Goal: Ask a question

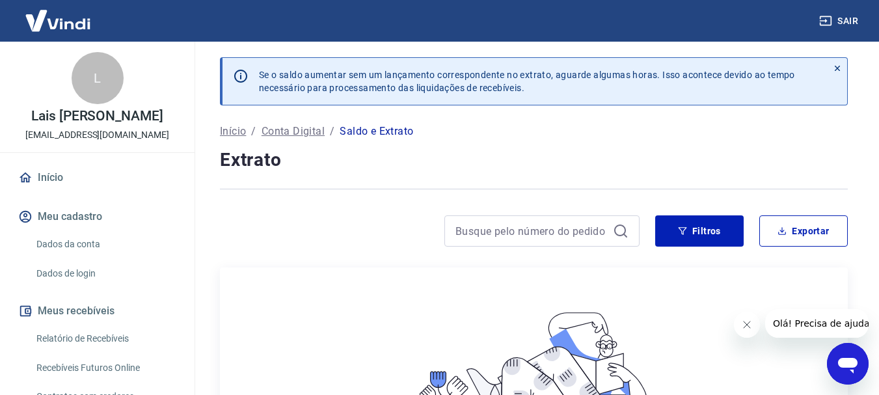
click at [840, 354] on icon "Abrir janela de mensagens" at bounding box center [847, 363] width 23 height 23
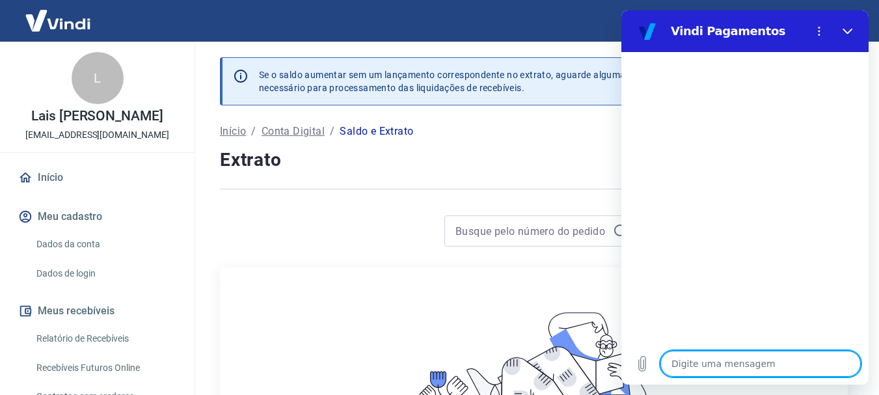
click at [717, 364] on textarea at bounding box center [760, 364] width 200 height 26
type textarea "o"
type textarea "x"
type textarea "oo"
type textarea "x"
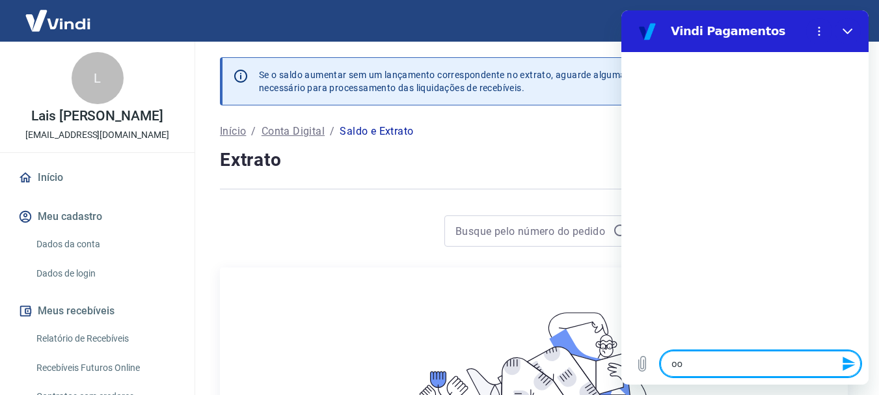
type textarea "ooi"
type textarea "x"
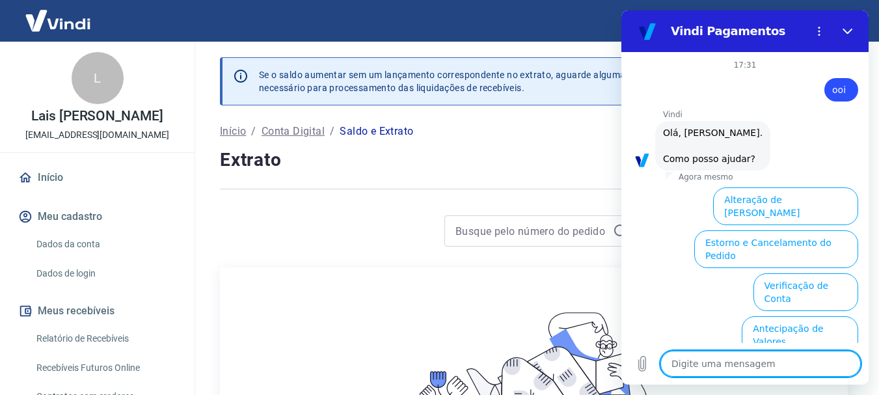
scroll to position [112, 0]
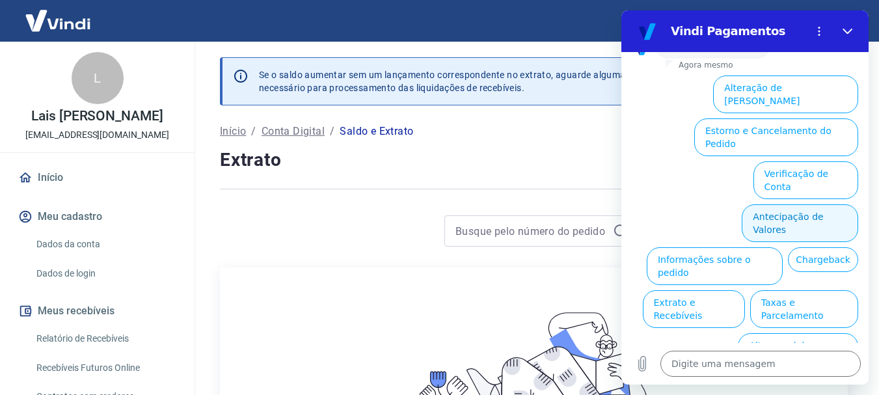
click at [805, 204] on button "Antecipação de Valores" at bounding box center [800, 223] width 116 height 38
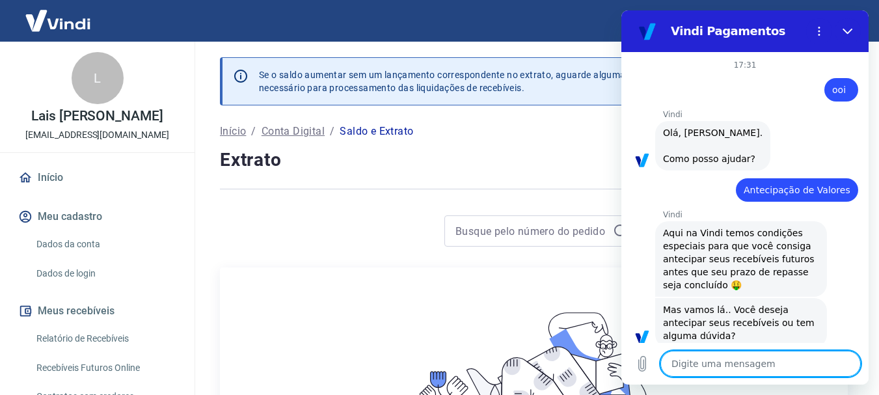
scroll to position [79, 0]
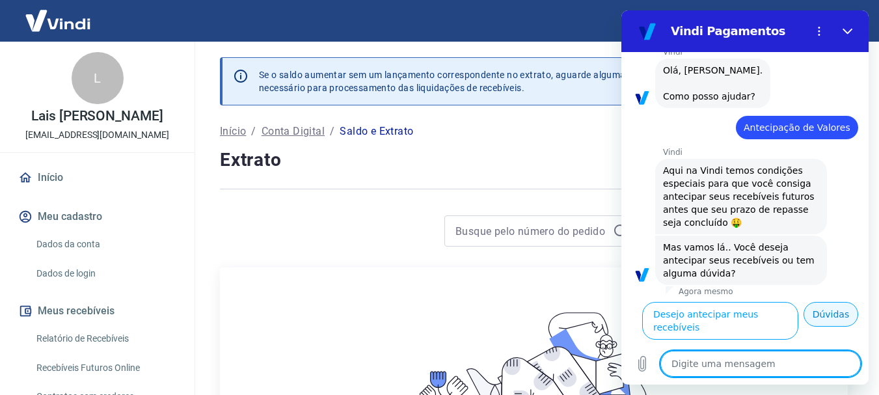
click at [826, 327] on button "Dúvidas" at bounding box center [830, 314] width 55 height 25
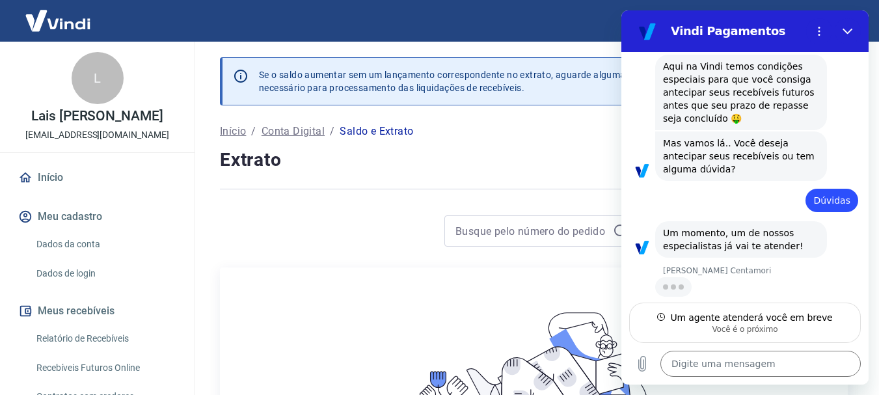
scroll to position [167, 0]
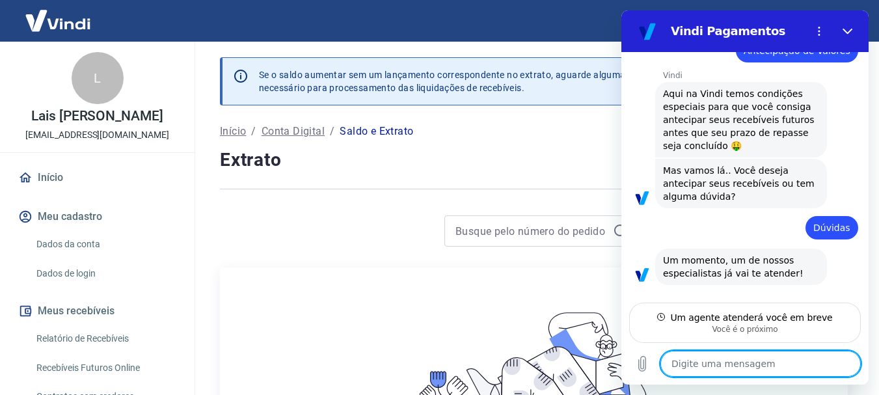
type textarea "x"
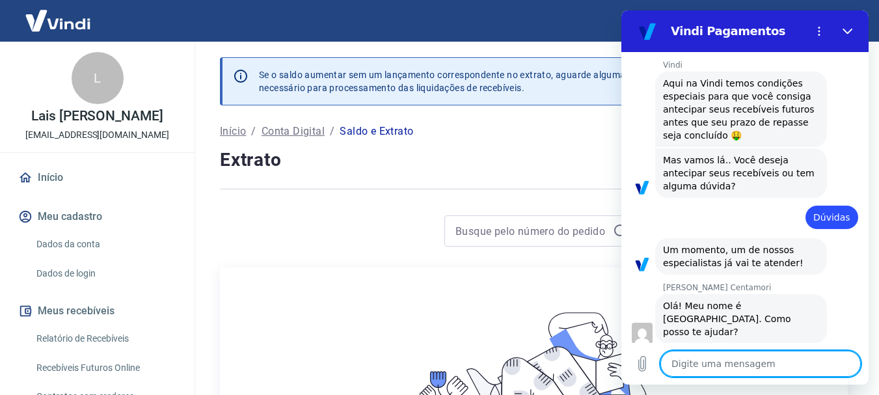
scroll to position [152, 0]
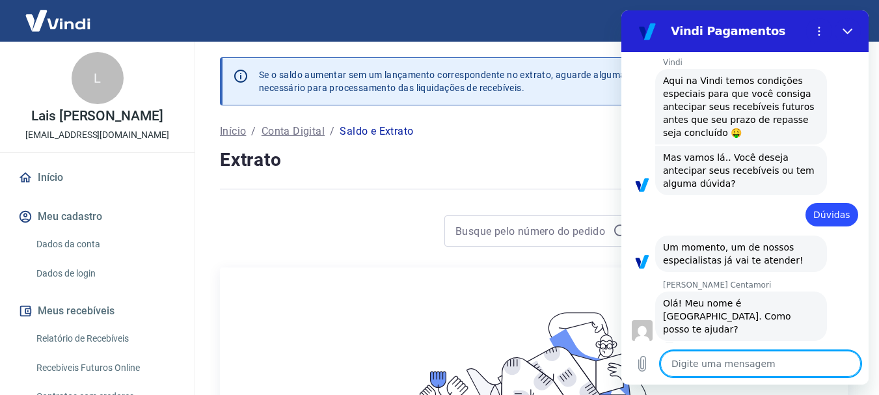
click at [744, 364] on textarea at bounding box center [760, 364] width 200 height 26
type textarea "o"
type textarea "x"
type textarea "oi"
type textarea "x"
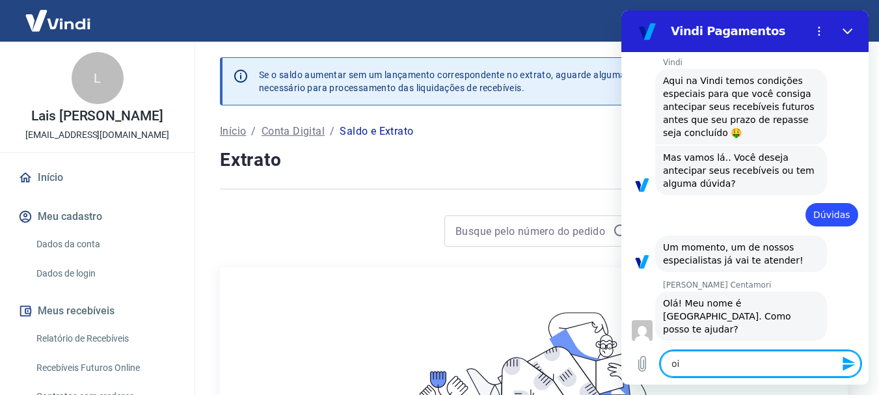
type textarea "oi"
type textarea "x"
type textarea "oi m"
type textarea "x"
type textarea "oi ma"
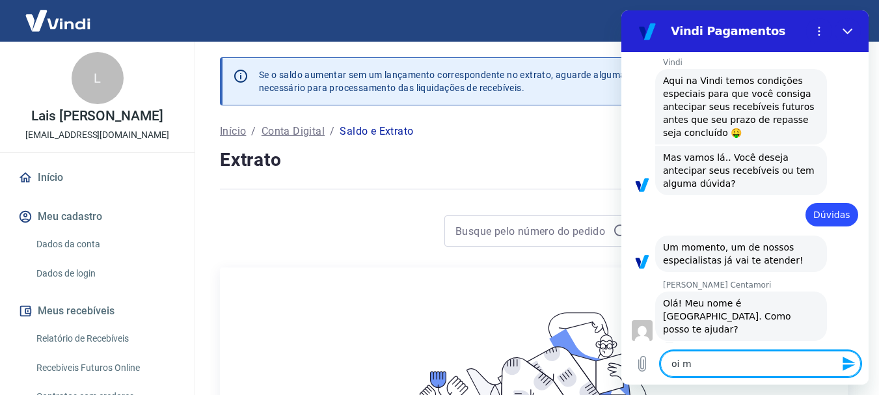
type textarea "x"
type textarea "oi mar"
type textarea "x"
type textarea "oi mari"
type textarea "x"
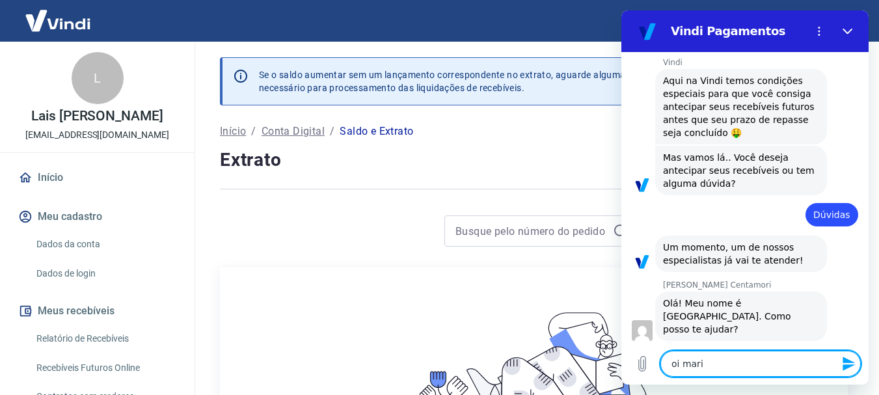
type textarea "oi maria"
type textarea "x"
type textarea "oi marian"
type textarea "x"
type textarea "oi mariana"
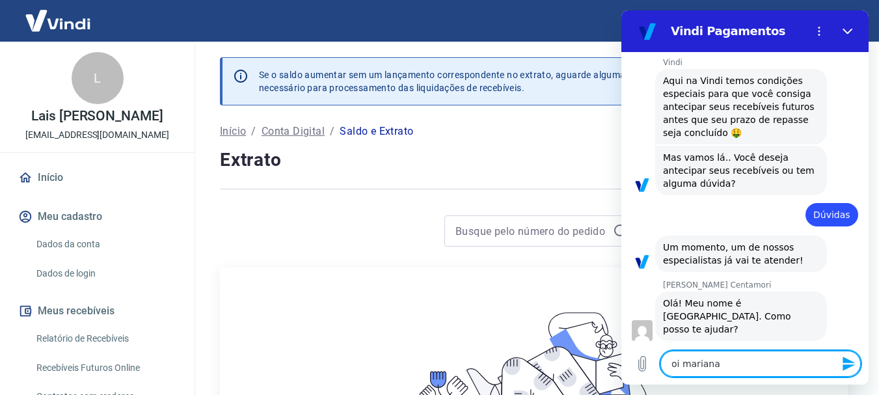
type textarea "x"
type textarea "oi mariana"
type textarea "x"
type textarea "t"
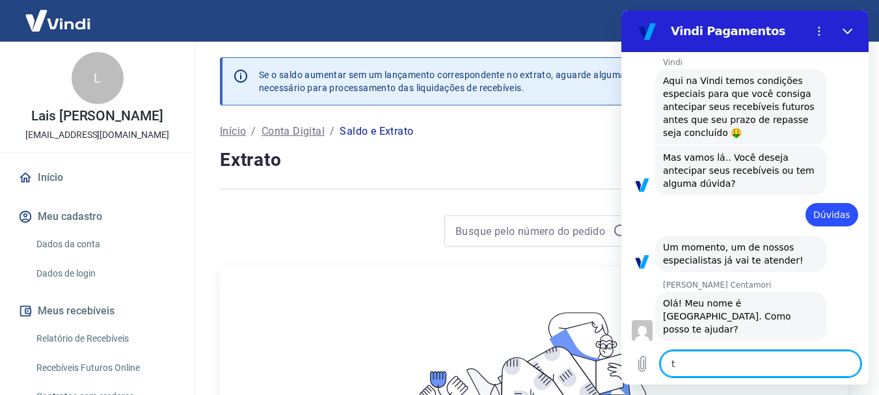
type textarea "x"
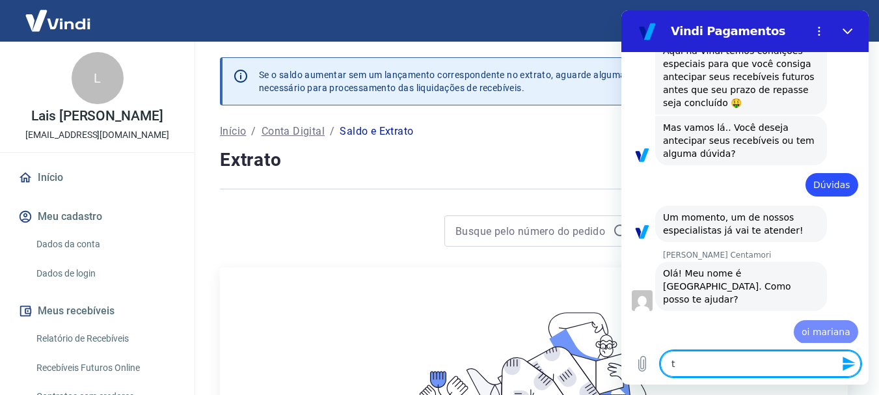
type textarea "td"
type textarea "x"
type textarea "td"
type textarea "x"
type textarea "td b"
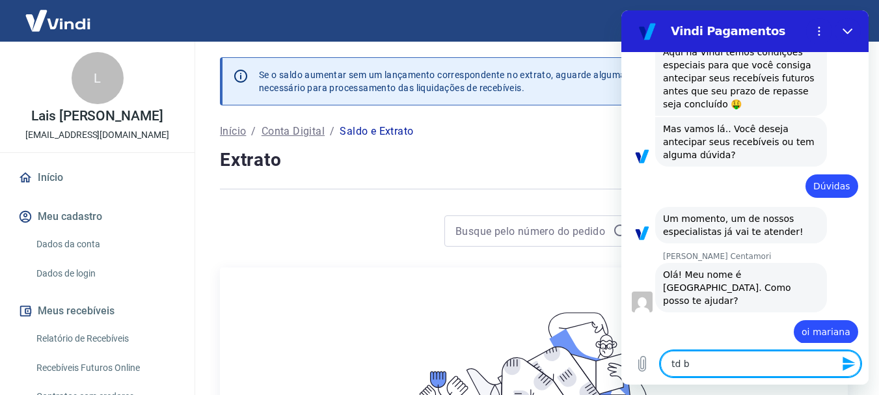
type textarea "x"
type textarea "td be"
type textarea "x"
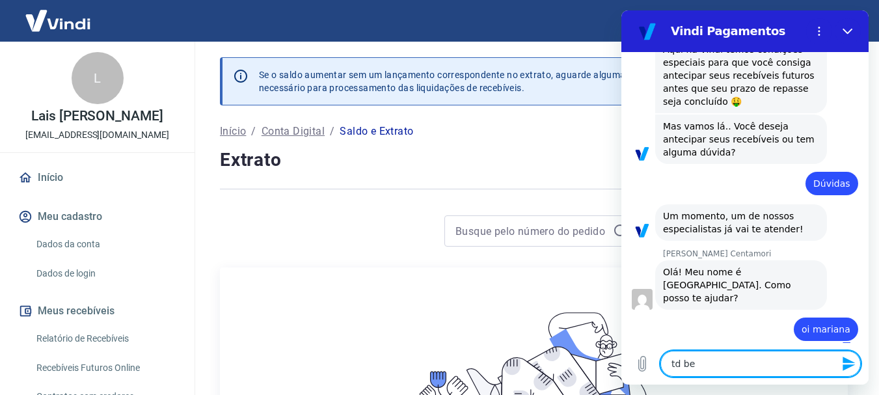
type textarea "td b"
type textarea "x"
type textarea "td bm"
type textarea "x"
type textarea "td b"
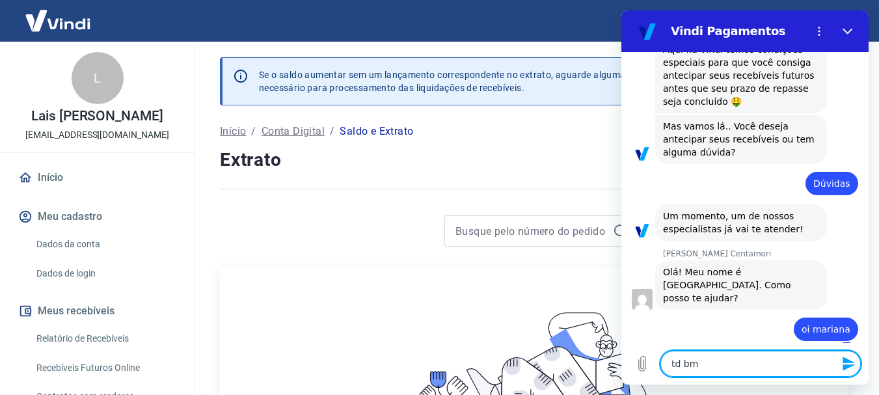
type textarea "x"
type textarea "td be"
type textarea "x"
type textarea "td bem"
type textarea "x"
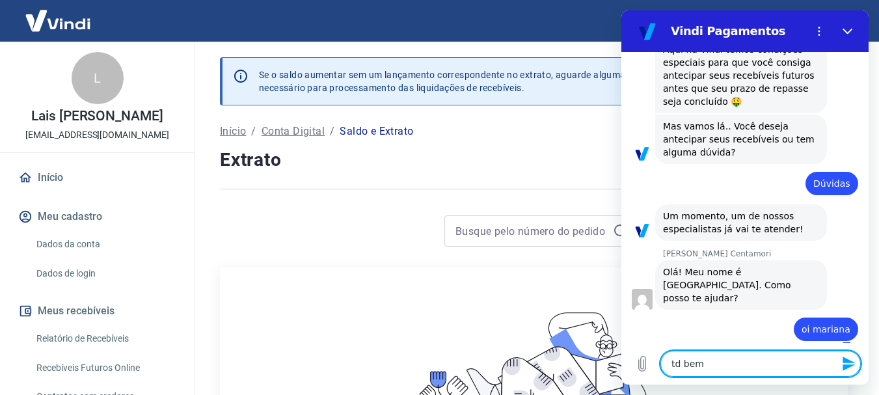
type textarea "td bem?"
type textarea "x"
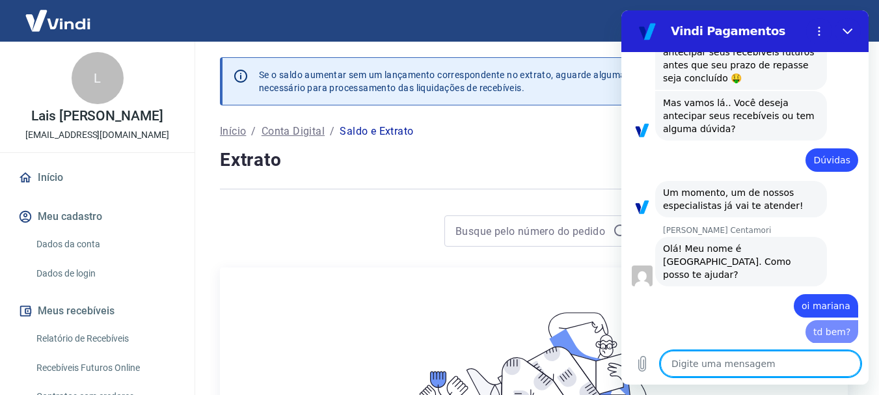
type textarea "g"
type textarea "x"
type textarea "go"
type textarea "x"
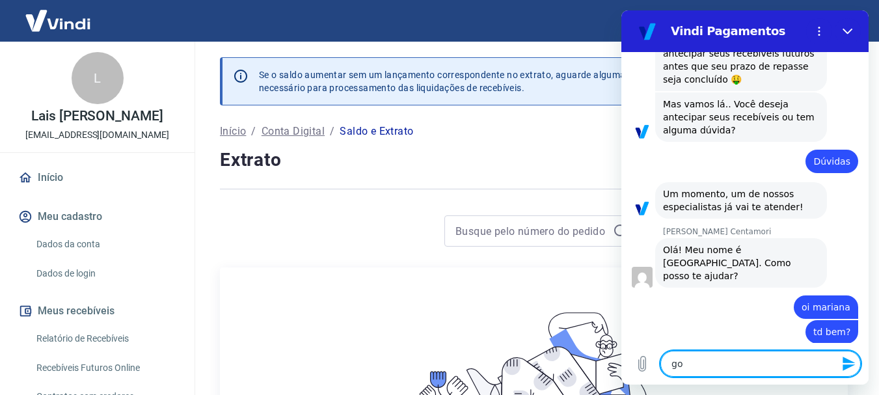
type textarea "gos"
type textarea "x"
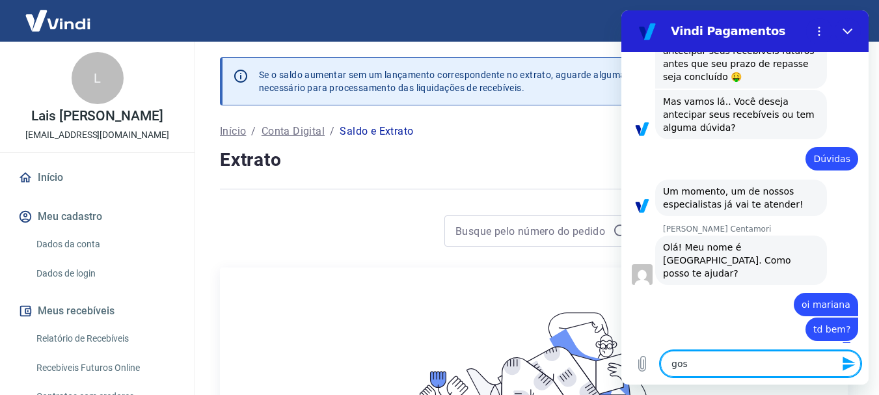
type textarea "gost"
type textarea "x"
type textarea "gostt"
type textarea "x"
type textarea "gost"
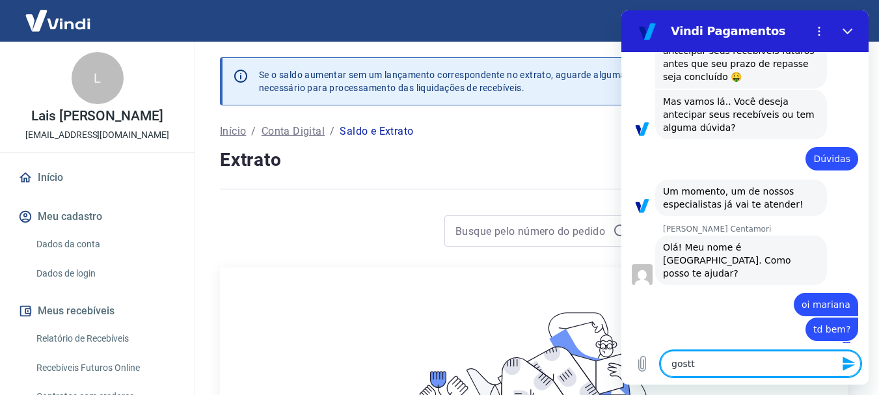
type textarea "x"
type textarea "gosta"
type textarea "x"
type textarea "gostar"
type textarea "x"
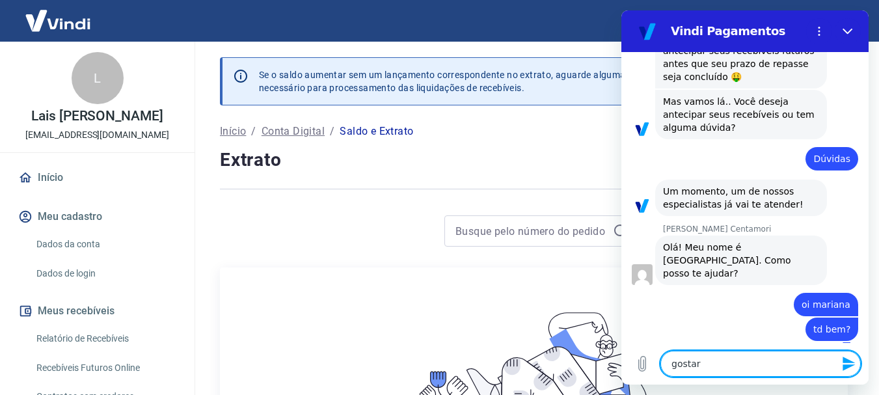
type textarea "gostari"
type textarea "x"
type textarea "gostaria"
type textarea "x"
type textarea "gostaria"
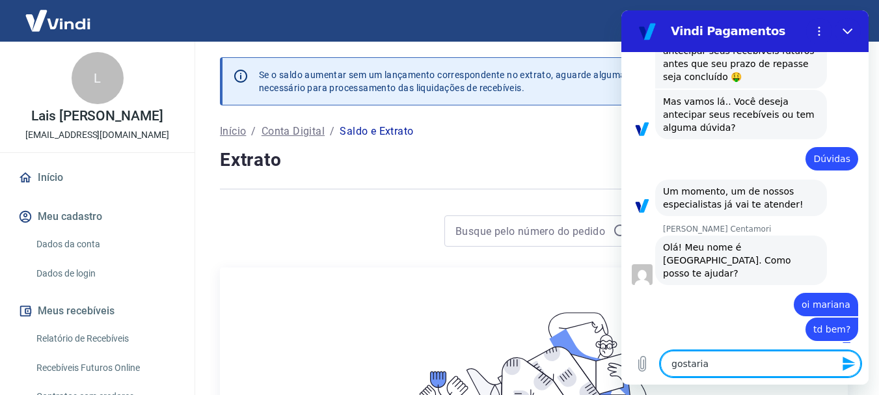
type textarea "x"
type textarea "gostaria d"
type textarea "x"
type textarea "gostaria de"
type textarea "x"
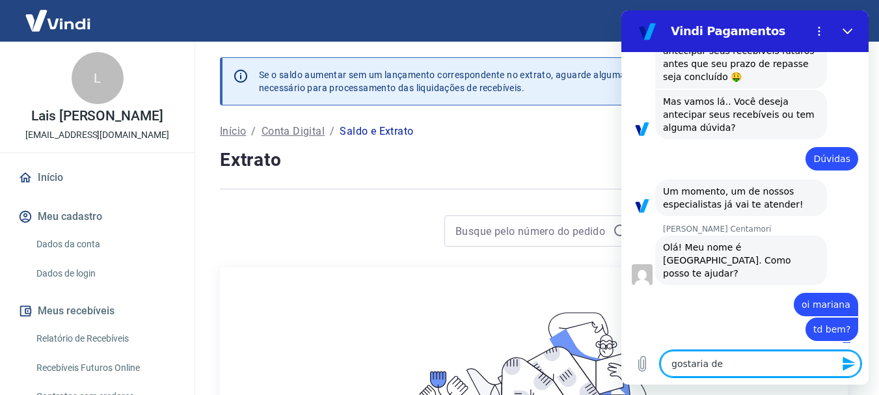
type textarea "gostaria de"
type textarea "x"
type textarea "gostaria de a"
type textarea "x"
type textarea "gostaria de an"
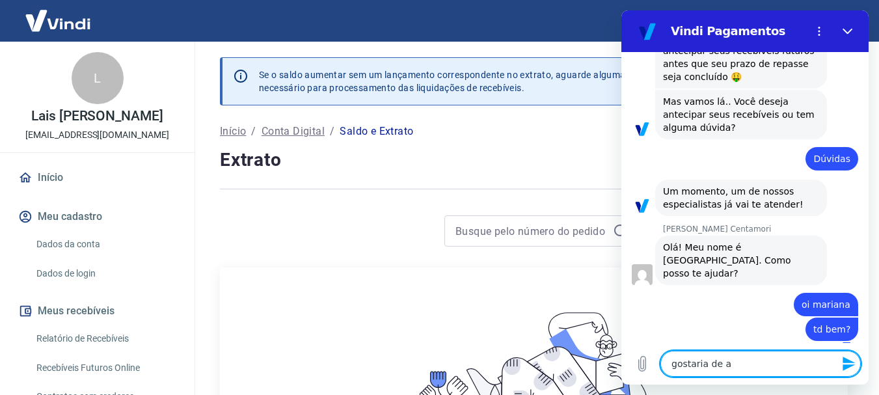
type textarea "x"
type textarea "gostaria de ant"
type textarea "x"
type textarea "gostaria de ante"
type textarea "x"
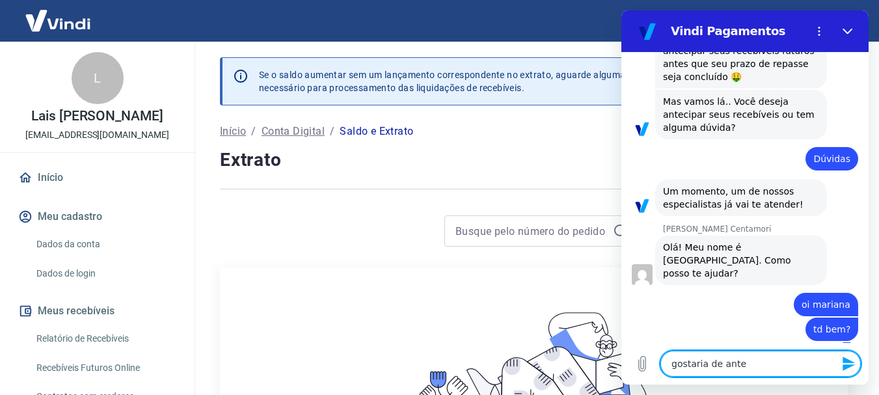
type textarea "gostaria de antei"
type textarea "x"
type textarea "gostaria de ante"
type textarea "x"
type textarea "gostaria de antec"
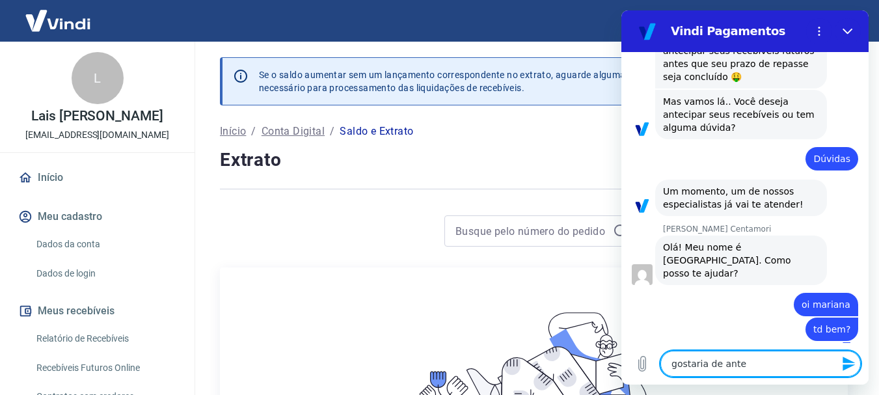
type textarea "x"
type textarea "gostaria de anteci"
type textarea "x"
type textarea "gostaria de antecip"
type textarea "x"
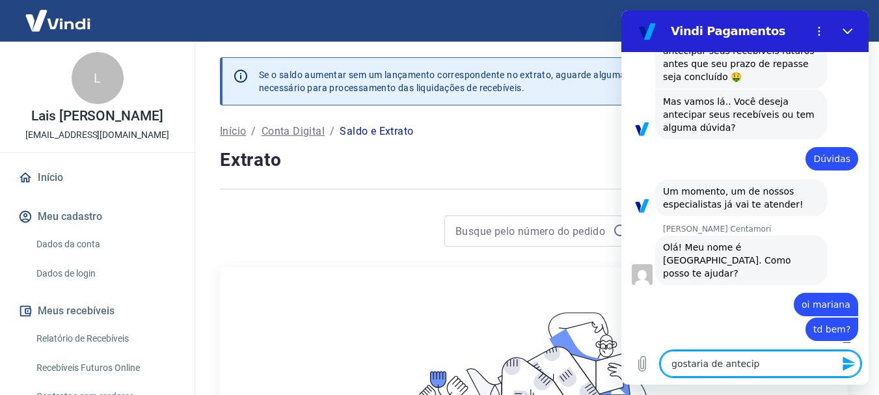
type textarea "gostaria de antecipa"
type textarea "x"
type textarea "gostaria de antecipar"
type textarea "x"
type textarea "gostaria de antecipar"
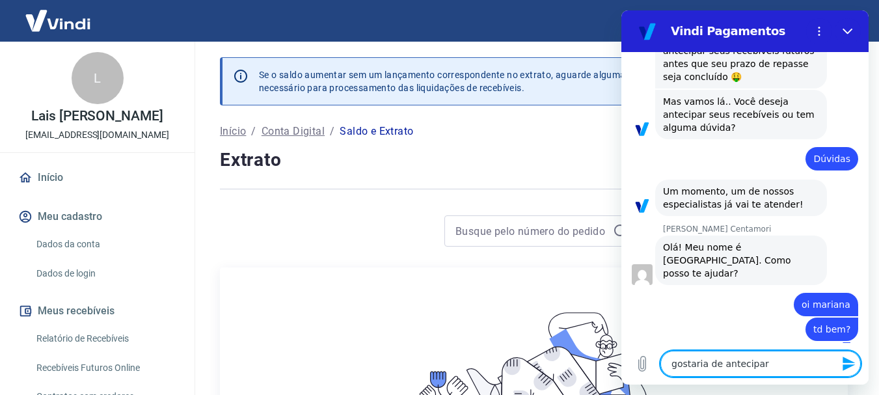
type textarea "x"
type textarea "gostaria de antecipar o"
type textarea "x"
type textarea "gostaria de antecipar o"
type textarea "x"
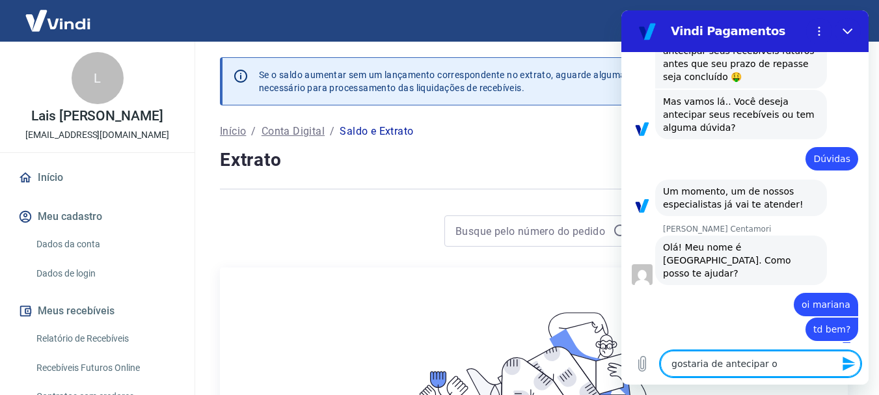
type textarea "gostaria de antecipar o v"
type textarea "x"
type textarea "gostaria de antecipar o va"
type textarea "x"
type textarea "gostaria de antecipar o val"
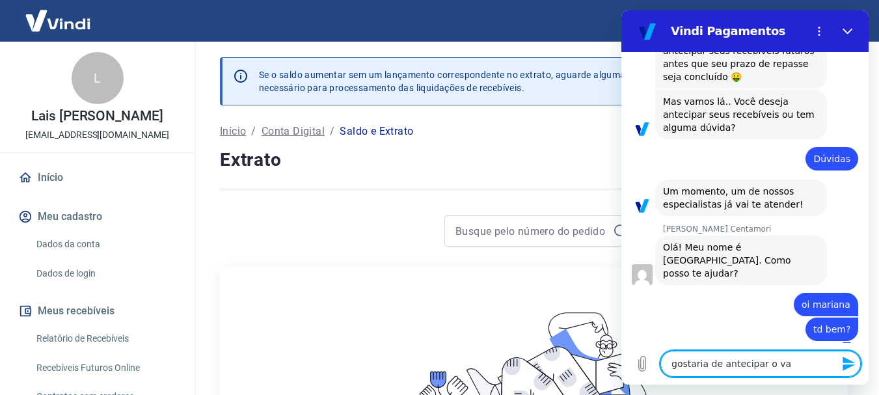
type textarea "x"
type textarea "gostaria de antecipar o valo"
type textarea "x"
type textarea "gostaria de antecipar o valor"
type textarea "x"
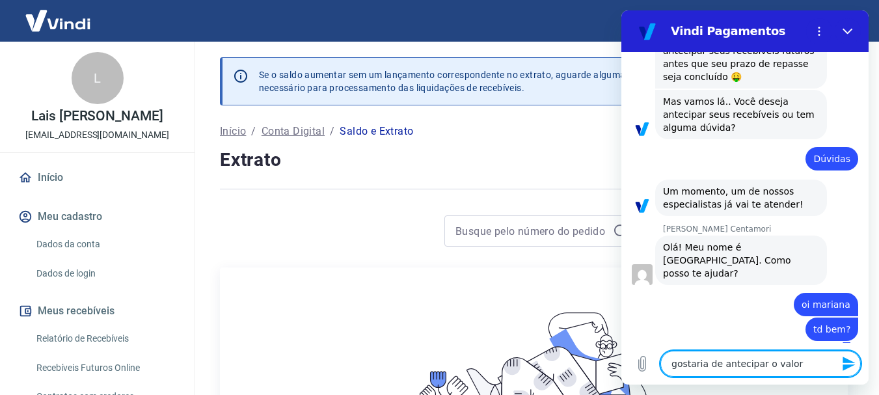
type textarea "gostaria de antecipar o valor"
type textarea "x"
type textarea "gostaria de antecipar o valor t"
type textarea "x"
type textarea "gostaria de antecipar o valor to"
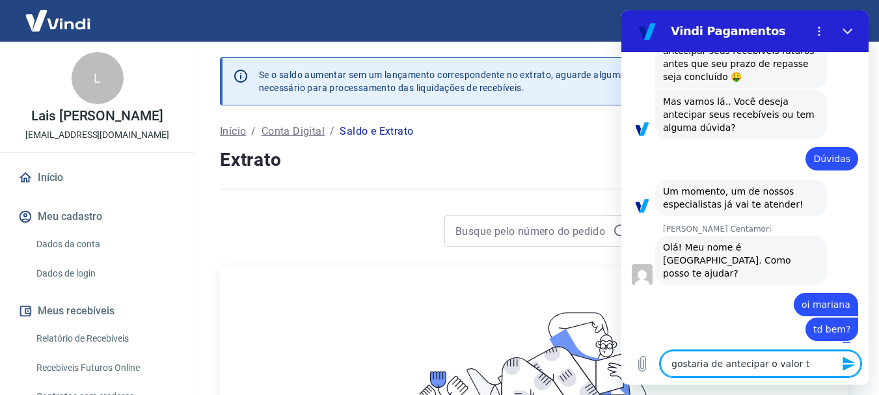
type textarea "x"
type textarea "gostaria de antecipar o valor tot"
type textarea "x"
type textarea "gostaria de antecipar o valor tota"
type textarea "x"
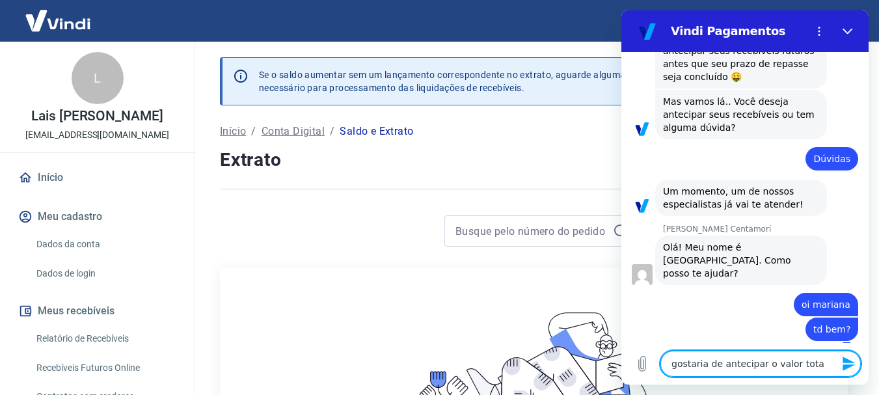
type textarea "gostaria de antecipar o valor total"
type textarea "x"
type textarea "gostaria de antecipar o valor total"
type textarea "x"
type textarea "gostaria de antecipar o valor total q"
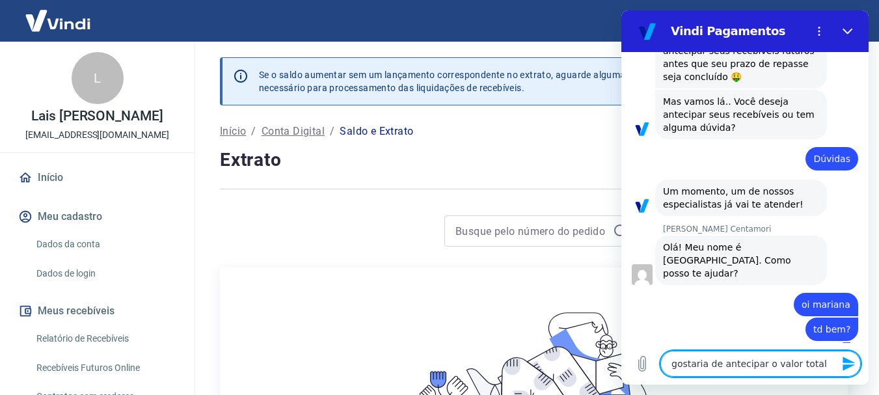
type textarea "x"
type textarea "gostaria de antecipar o valor total q"
type textarea "x"
type textarea "gostaria de antecipar o valor total q t"
type textarea "x"
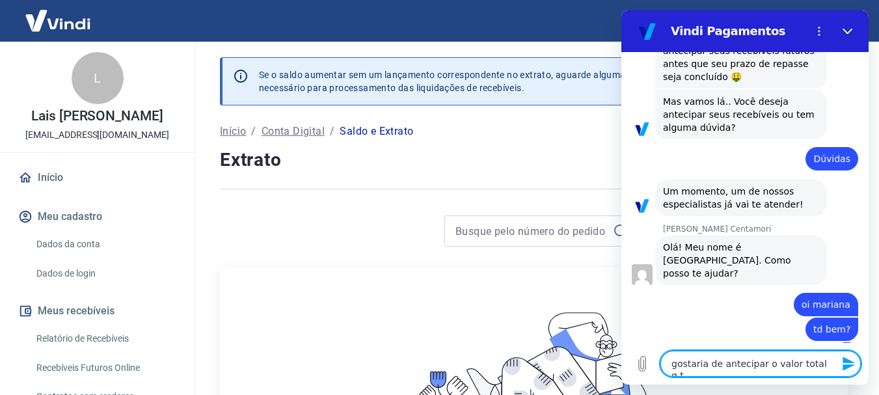
type textarea "gostaria de antecipar o valor total q te"
type textarea "x"
type textarea "gostaria de antecipar o valor total q ten"
type textarea "x"
type textarea "gostaria de antecipar o valor total q teno"
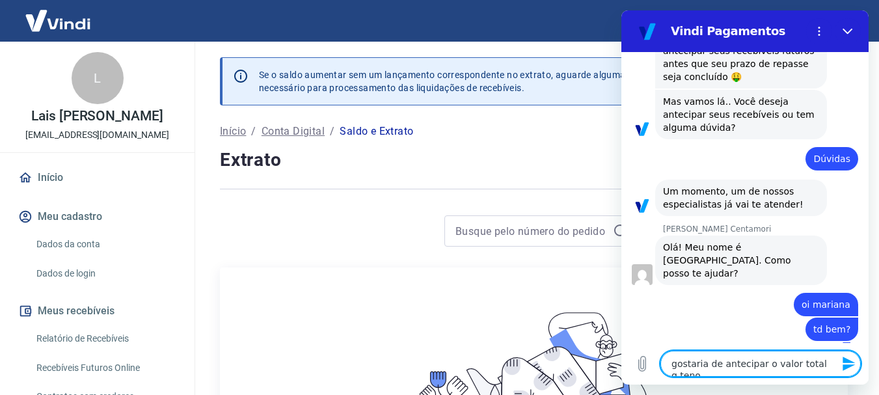
type textarea "x"
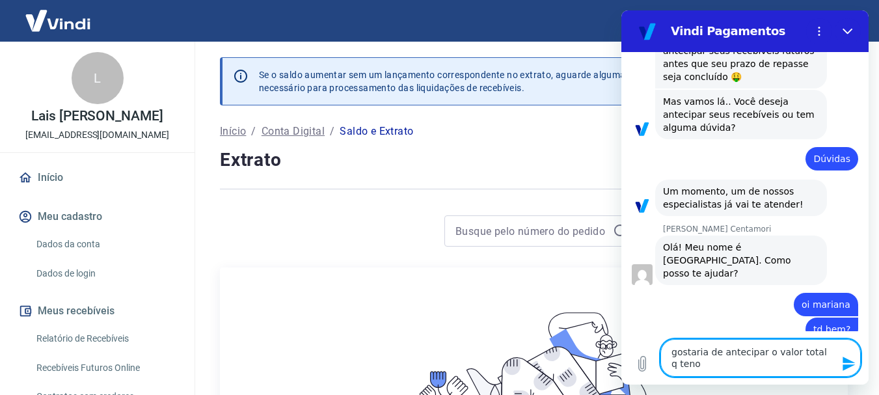
type textarea "gostaria de antecipar o valor total q ten"
type textarea "x"
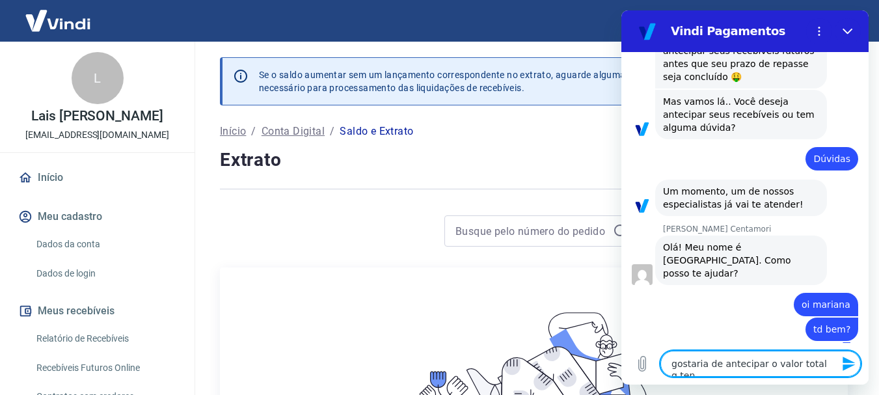
type textarea "gostaria de antecipar o valor total q tenh"
type textarea "x"
type textarea "gostaria de antecipar o valor total q tenho"
type textarea "x"
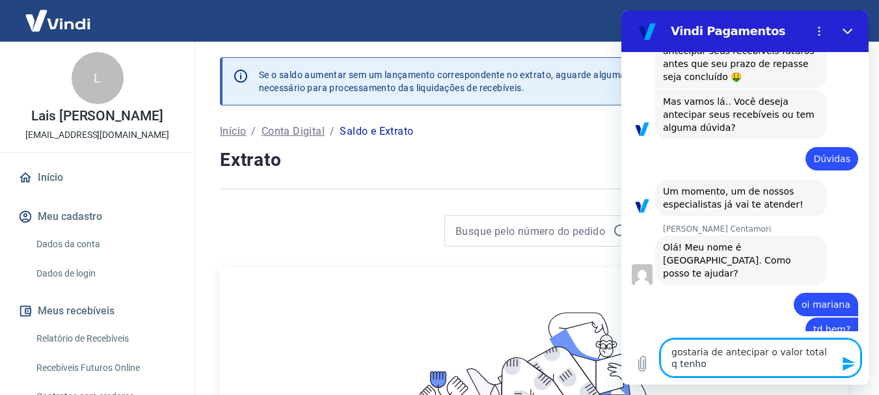
type textarea "gostaria de antecipar o valor total q tenho"
type textarea "x"
type textarea "gostaria de antecipar o valor total q tenho a"
type textarea "x"
type textarea "gostaria de antecipar o valor total q tenho a"
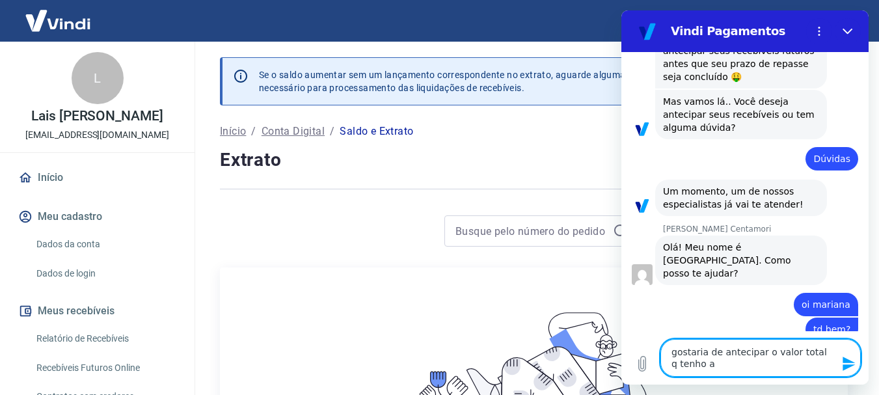
type textarea "x"
type textarea "gostaria de antecipar o valor total q tenho a r"
type textarea "x"
type textarea "gostaria de antecipar o valor total q tenho a re"
type textarea "x"
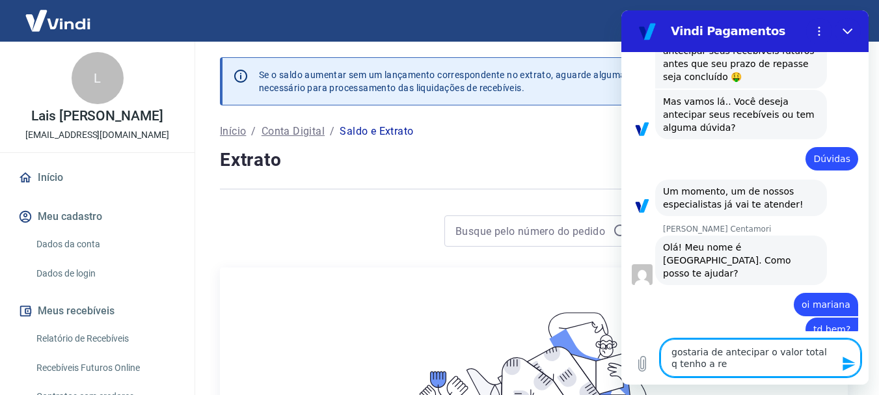
type textarea "gostaria de antecipar o valor total q tenho a rec"
type textarea "x"
type textarea "gostaria de antecipar o valor total q tenho a rece"
type textarea "x"
type textarea "gostaria de antecipar o valor total q tenho a recen"
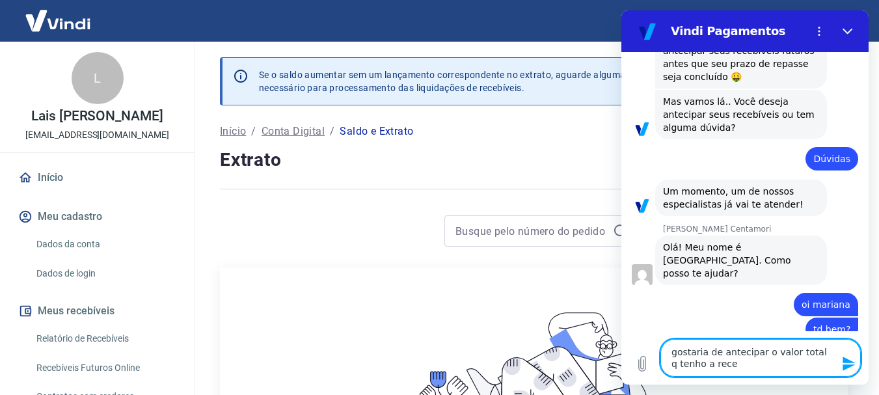
type textarea "x"
type textarea "gostaria de antecipar o valor total q tenho a recene"
type textarea "x"
type textarea "gostaria de antecipar o valor total q tenho a recener"
type textarea "x"
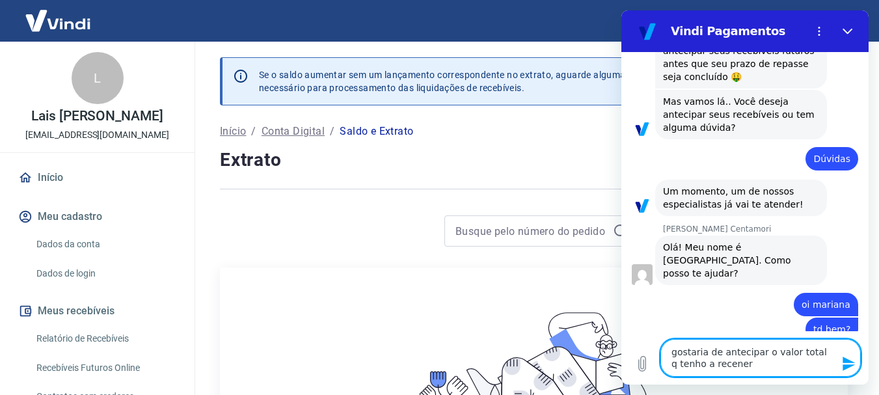
type textarea "gostaria de antecipar o valor total q tenho a recene"
type textarea "x"
type textarea "gostaria de antecipar o valor total q tenho a recen"
type textarea "x"
type textarea "gostaria de antecipar o valor total q tenho a rece"
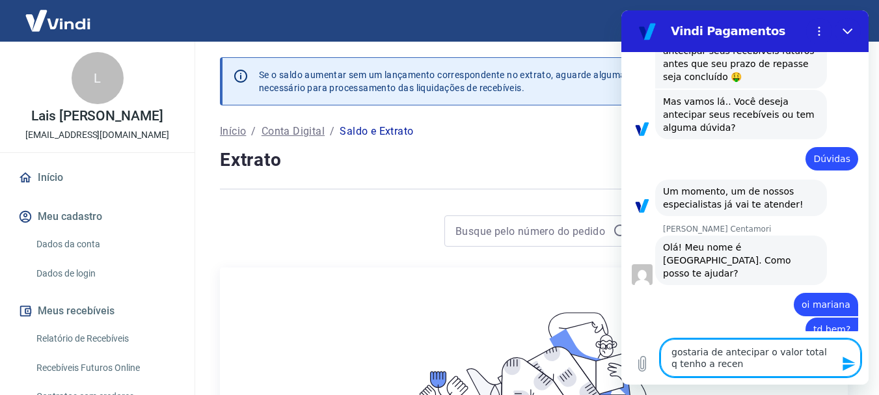
type textarea "x"
type textarea "gostaria de antecipar o valor total q tenho a receb"
type textarea "x"
type textarea "gostaria de antecipar o valor total q tenho a recebe"
type textarea "x"
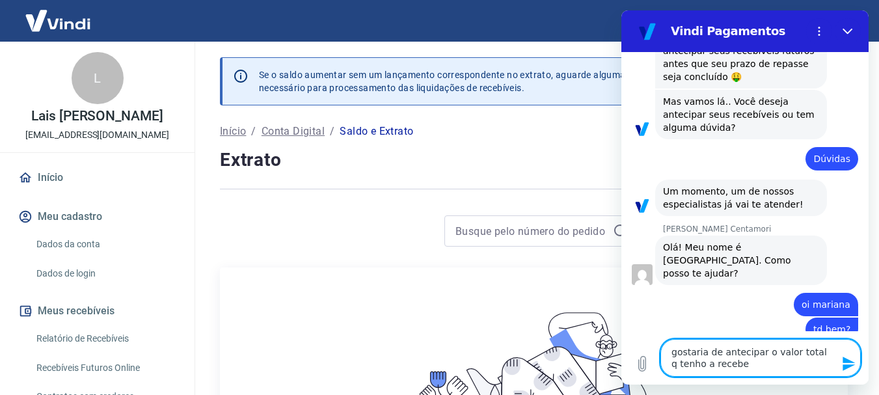
type textarea "gostaria de antecipar o valor total q tenho a receber"
type textarea "x"
type textarea "gostaria de antecipar o valor total q tenho a receber"
type textarea "x"
paste textarea "9.785,02"
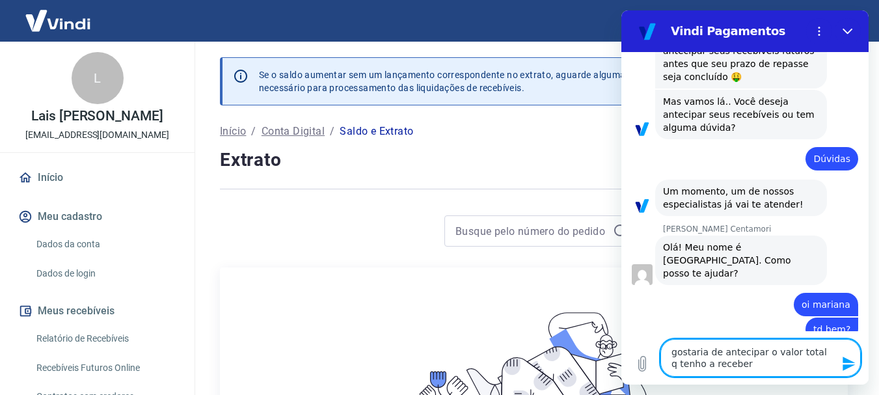
type textarea "gostaria de antecipar o valor total q tenho a receber 9.785,02"
type textarea "x"
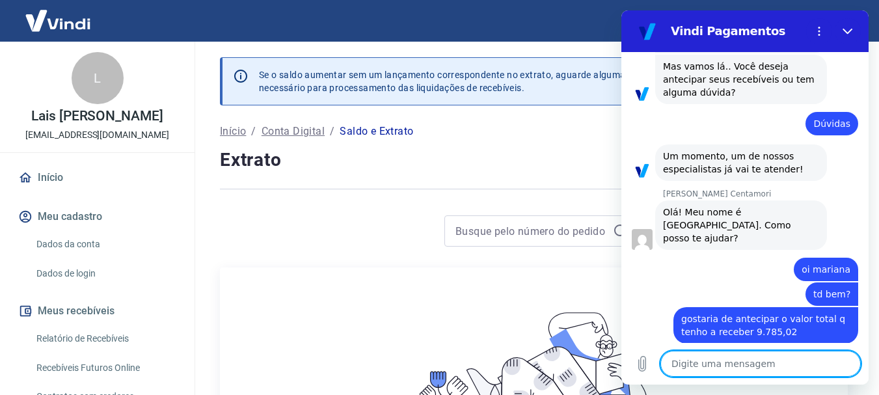
scroll to position [246, 0]
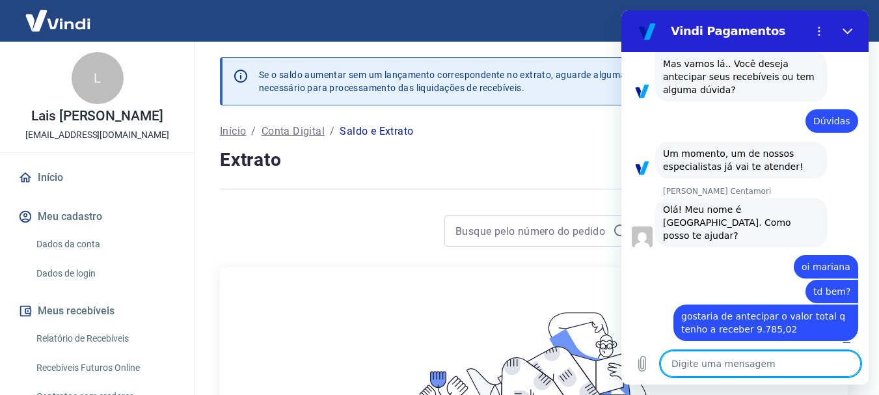
click at [778, 366] on textarea at bounding box center [760, 364] width 200 height 26
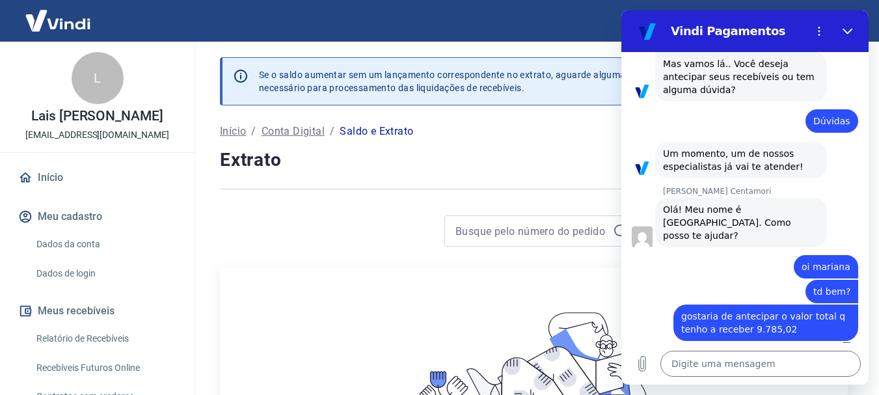
click at [552, 211] on div "Se o saldo aumentar sem um lançamento correspondente no extrato, aguarde alguma…" at bounding box center [533, 297] width 659 height 511
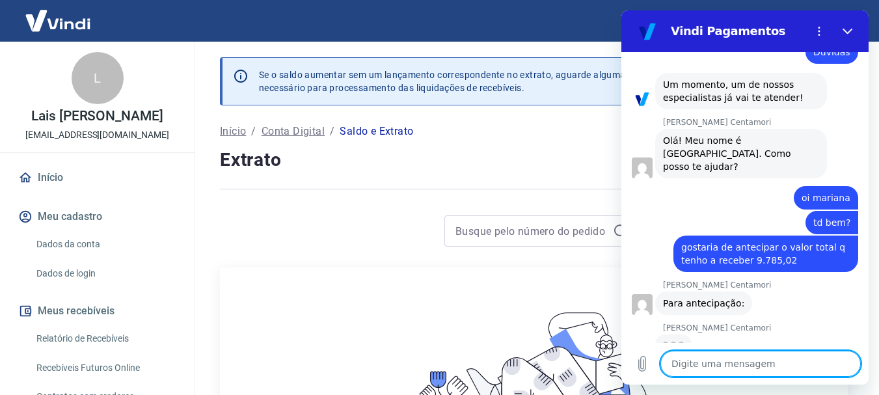
scroll to position [314, 0]
click at [753, 360] on textarea at bounding box center [760, 364] width 200 height 26
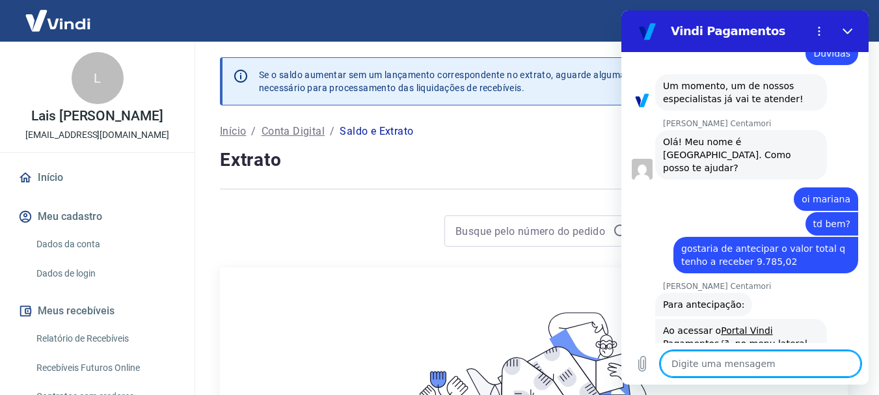
type textarea "x"
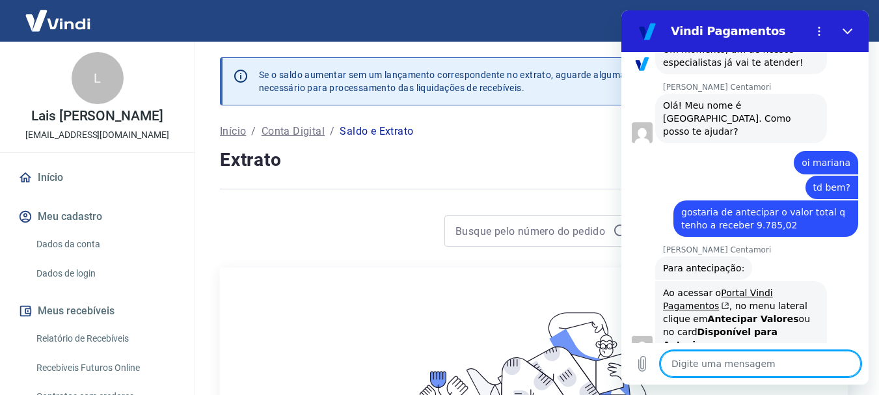
scroll to position [353, 0]
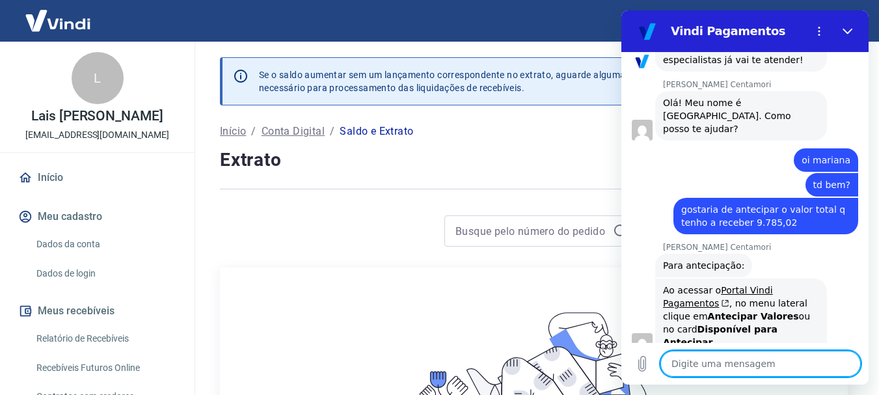
type textarea "E"
type textarea "x"
type textarea "EU"
type textarea "x"
type textarea "E"
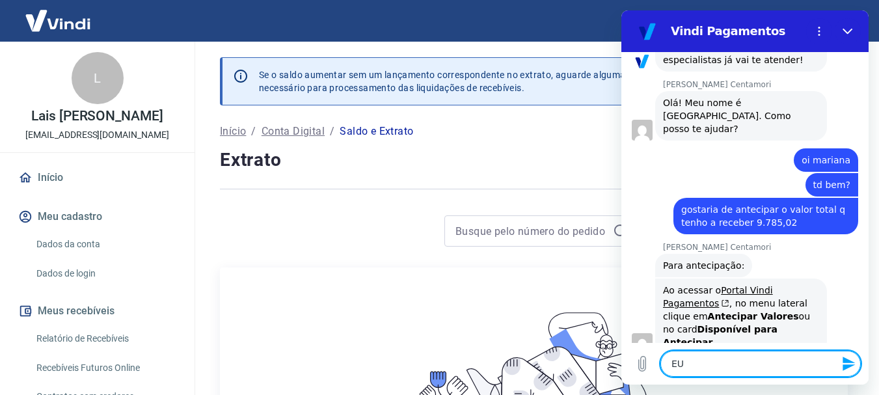
type textarea "x"
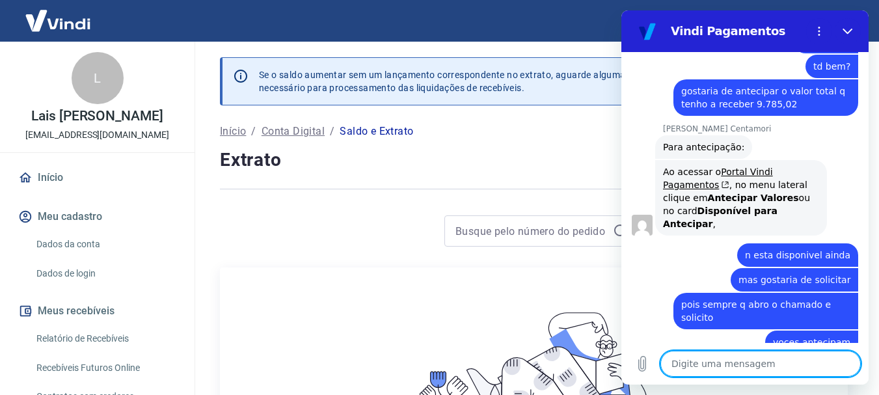
scroll to position [565, 0]
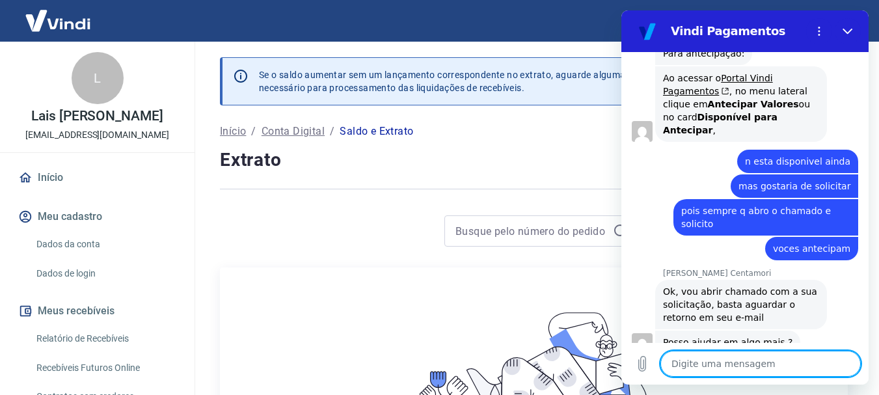
click at [755, 353] on textarea at bounding box center [760, 364] width 200 height 26
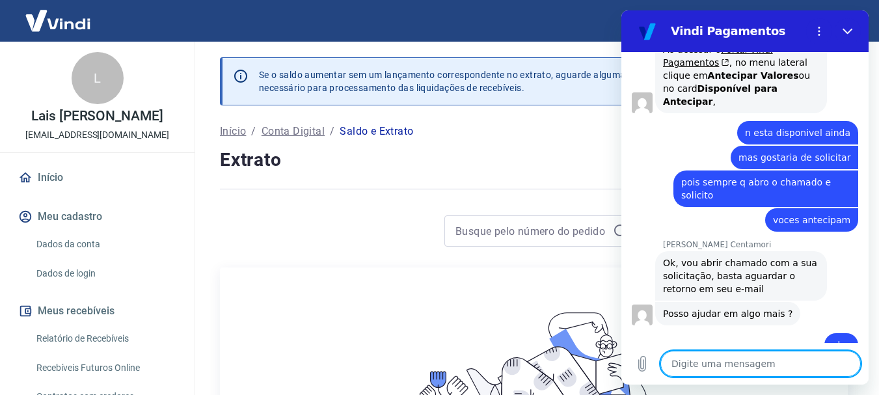
scroll to position [596, 0]
